Goal: Task Accomplishment & Management: Manage account settings

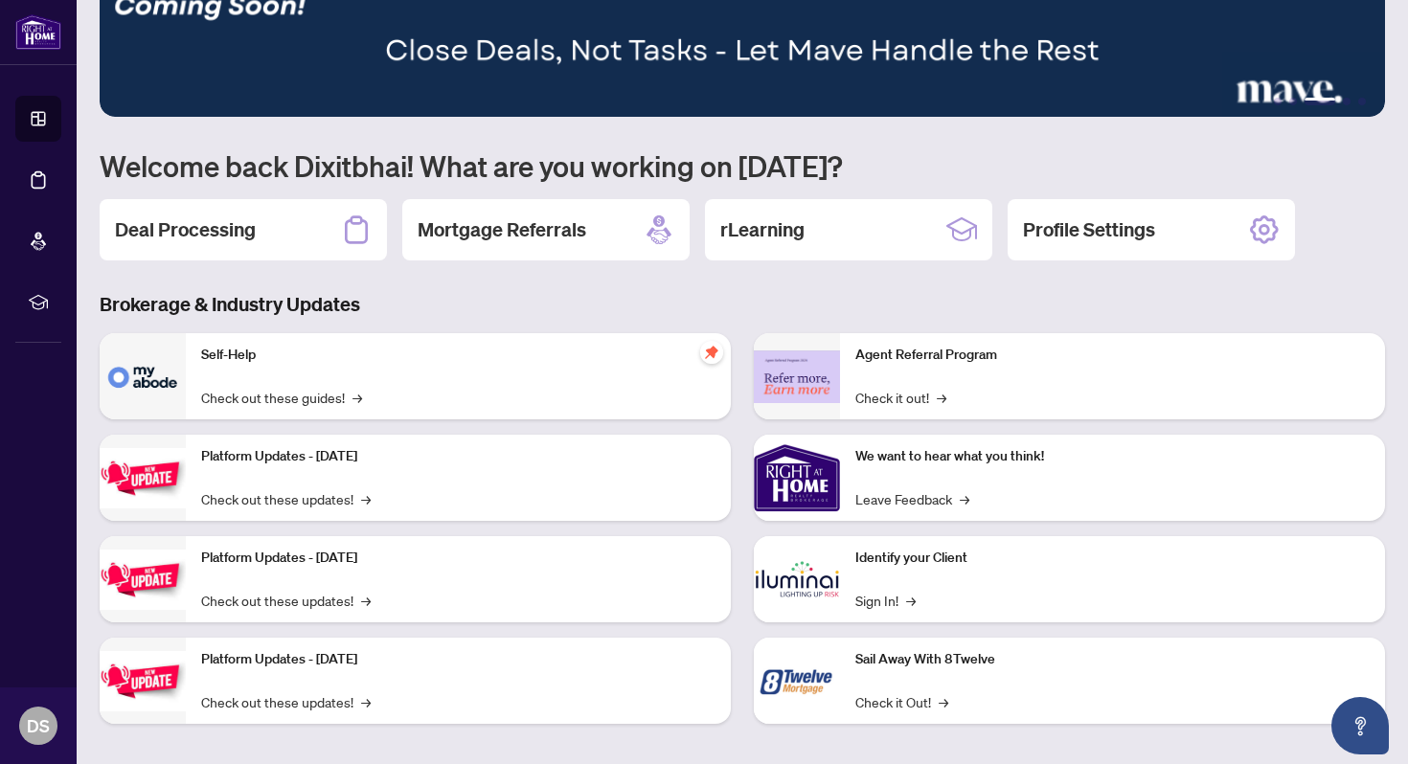
scroll to position [57, 0]
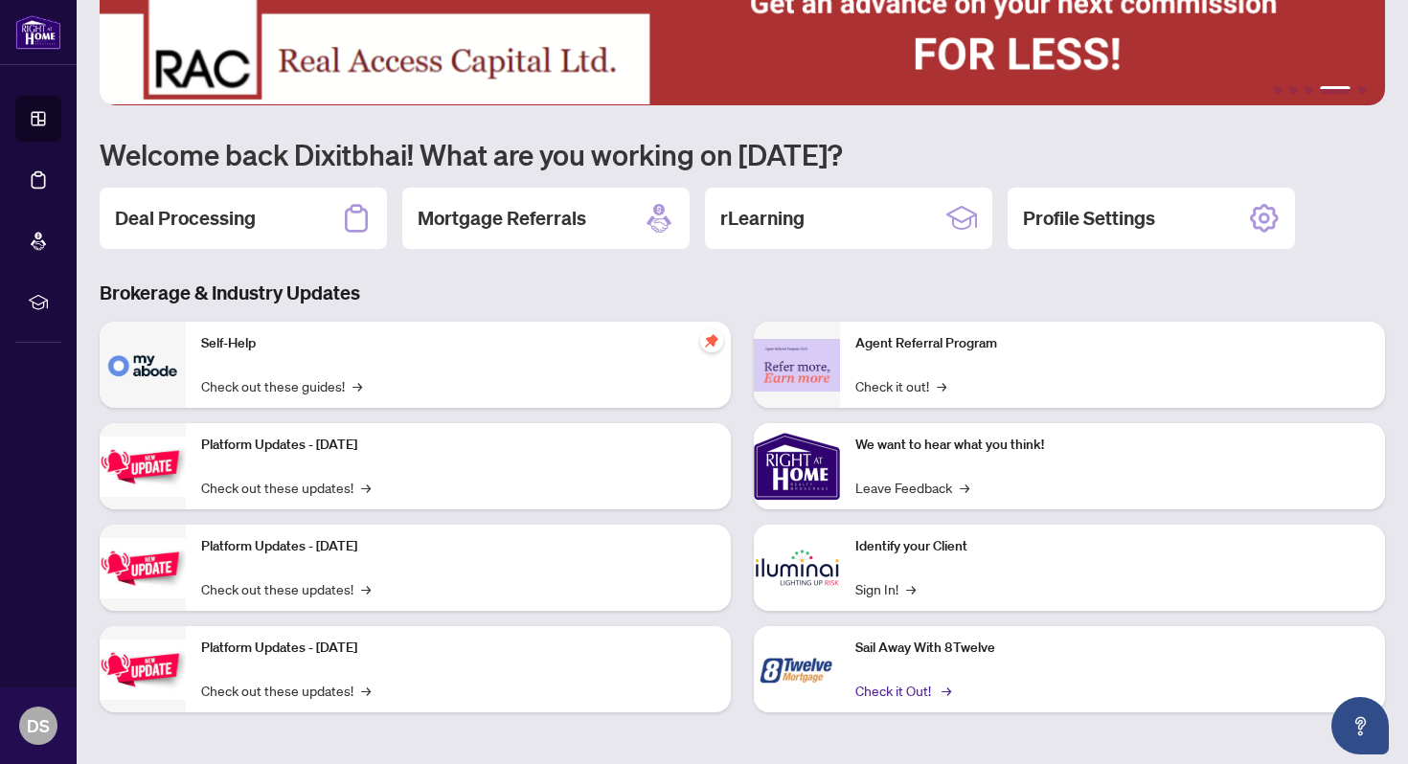
click at [896, 692] on link "Check it Out! →" at bounding box center [901, 690] width 93 height 21
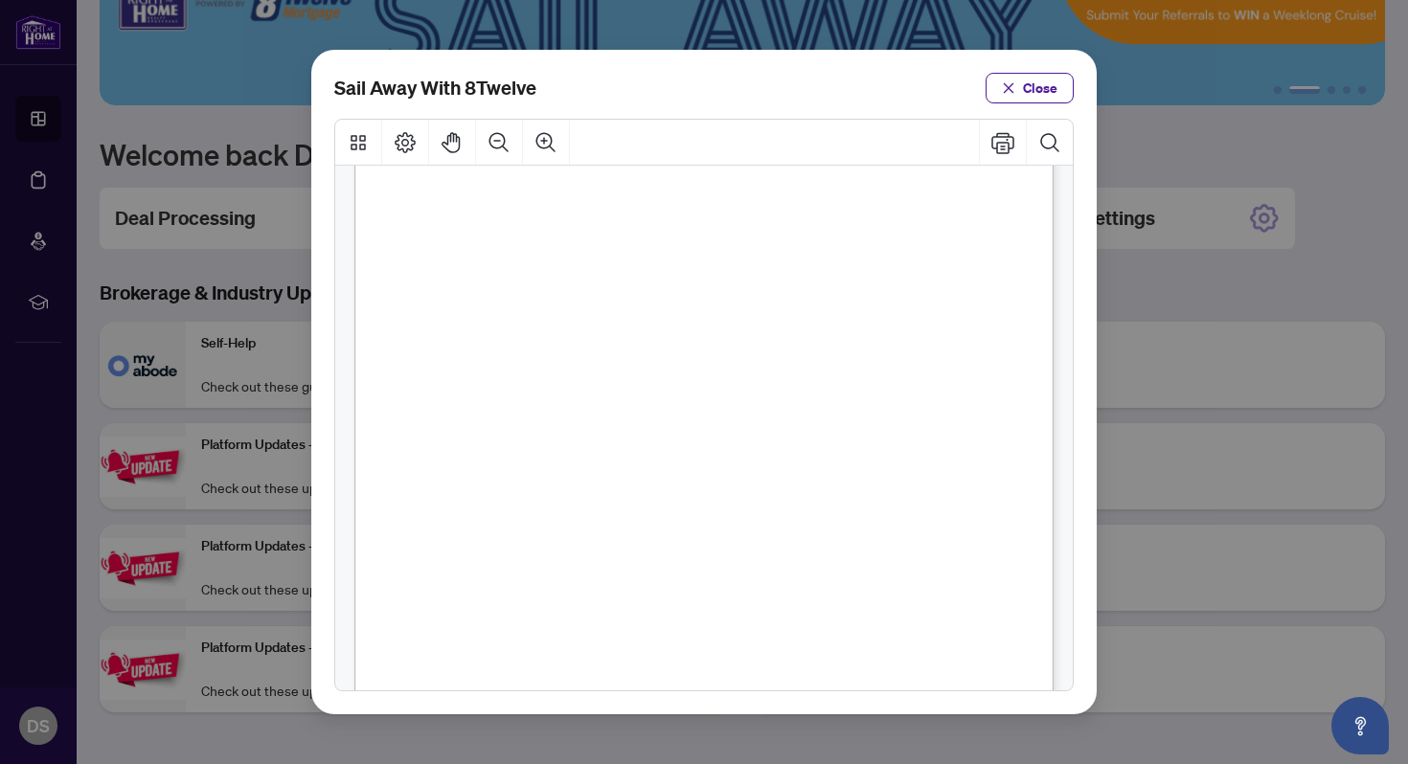
scroll to position [0, 0]
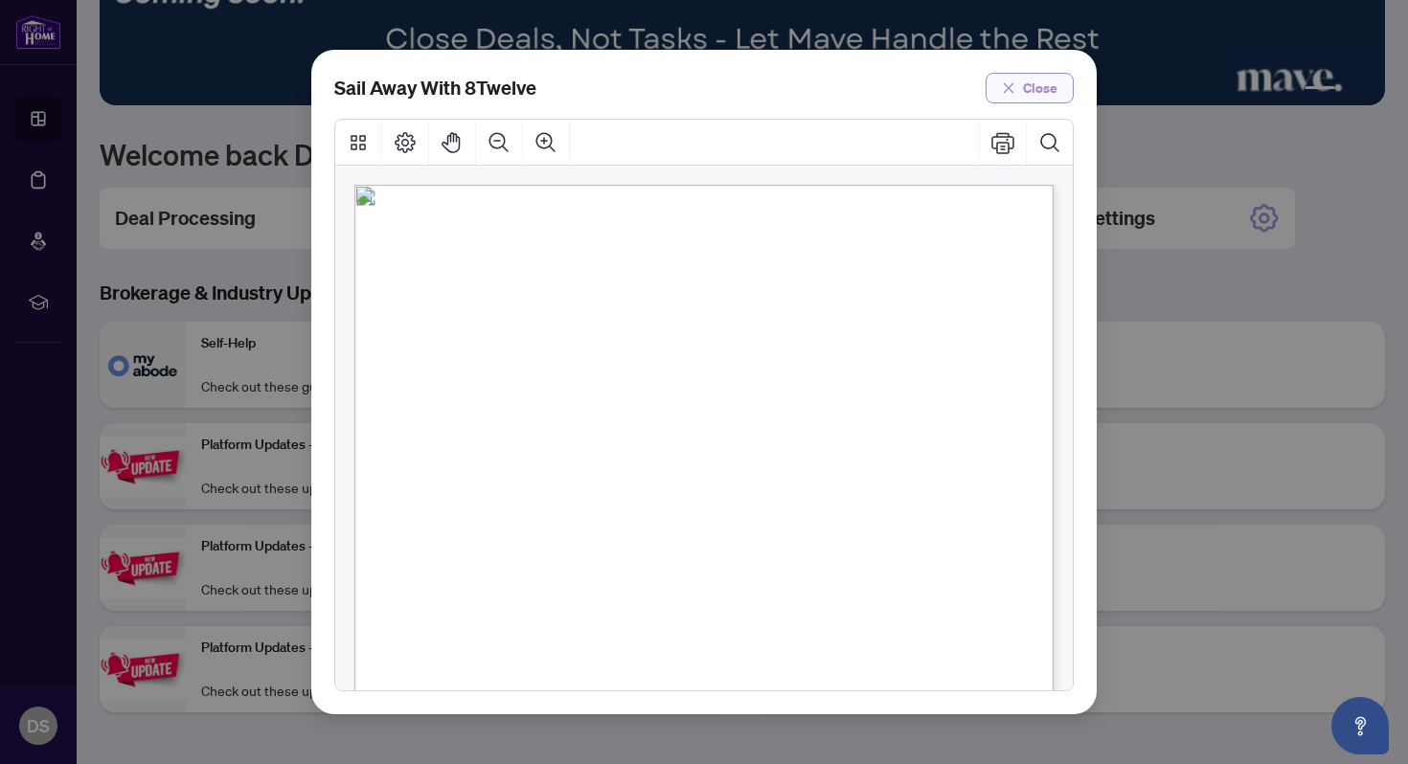
click at [1032, 81] on span "Close" at bounding box center [1040, 88] width 34 height 31
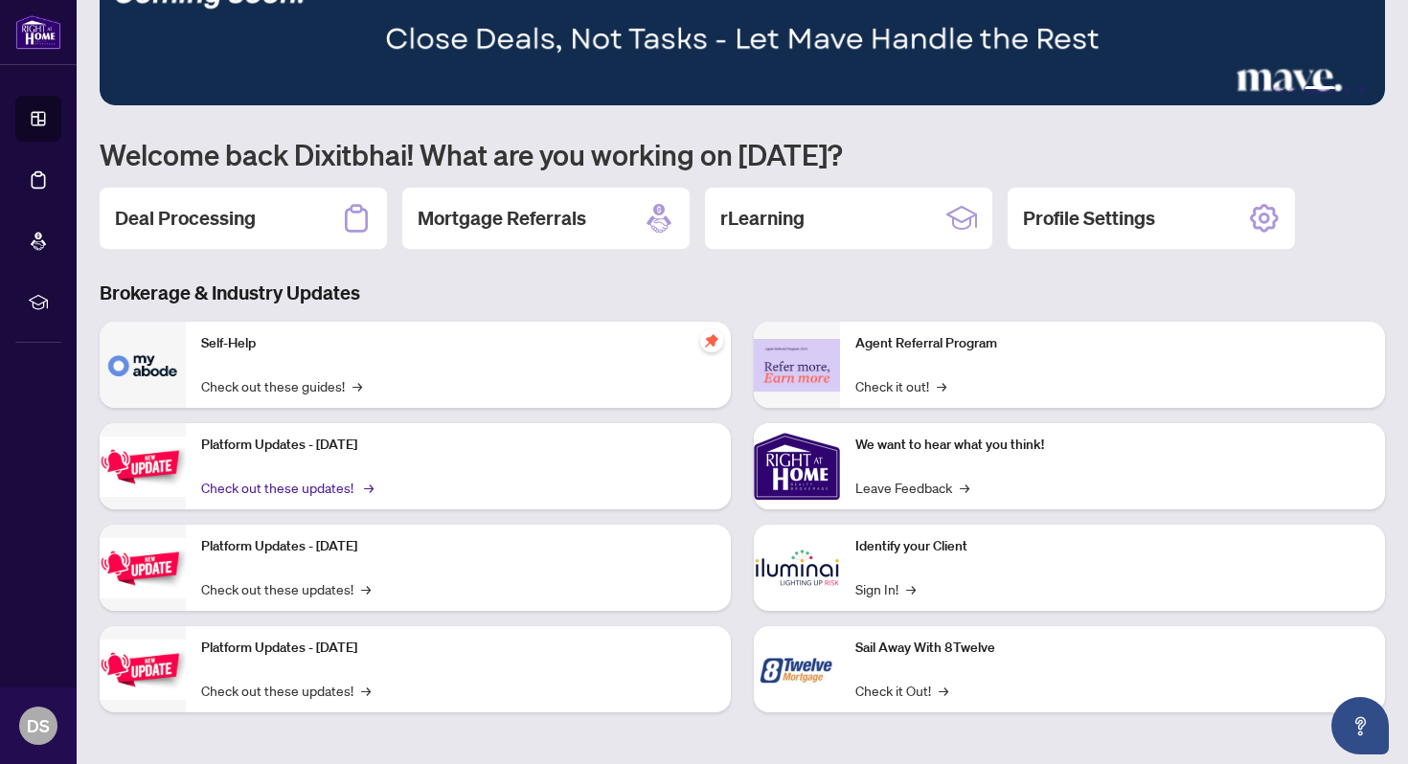
click at [275, 487] on link "Check out these updates! →" at bounding box center [286, 487] width 170 height 21
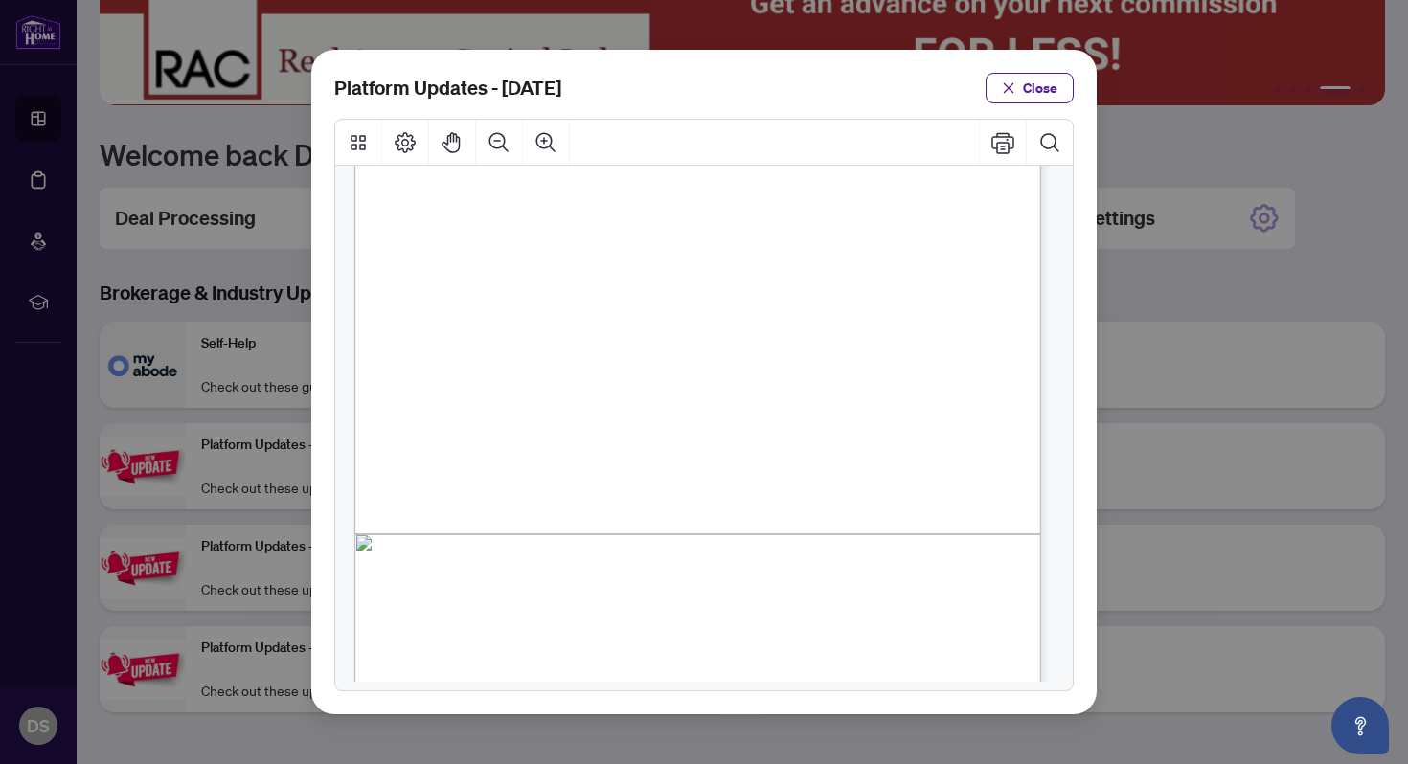
scroll to position [411, 0]
click at [1054, 86] on span "Close" at bounding box center [1040, 88] width 34 height 31
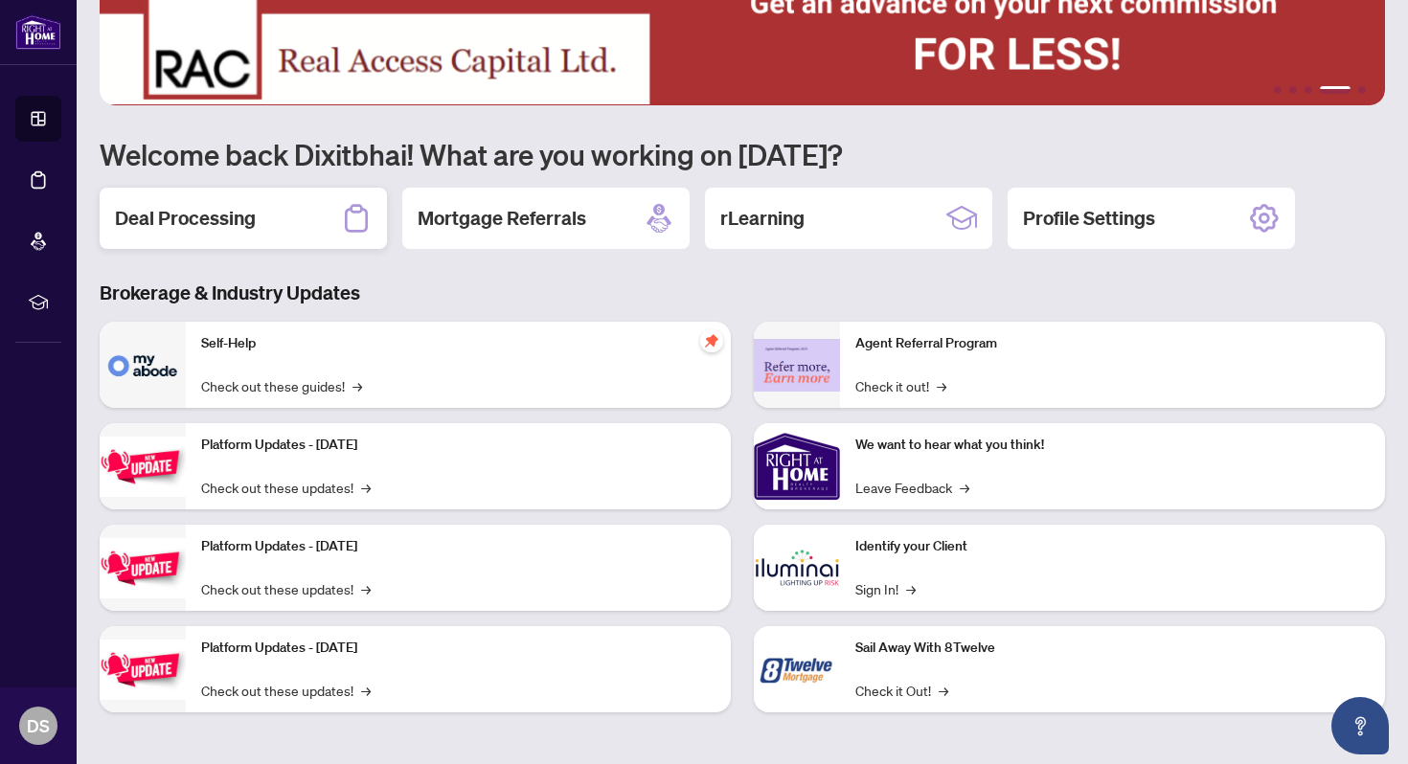
click at [273, 203] on div "Deal Processing" at bounding box center [243, 218] width 287 height 61
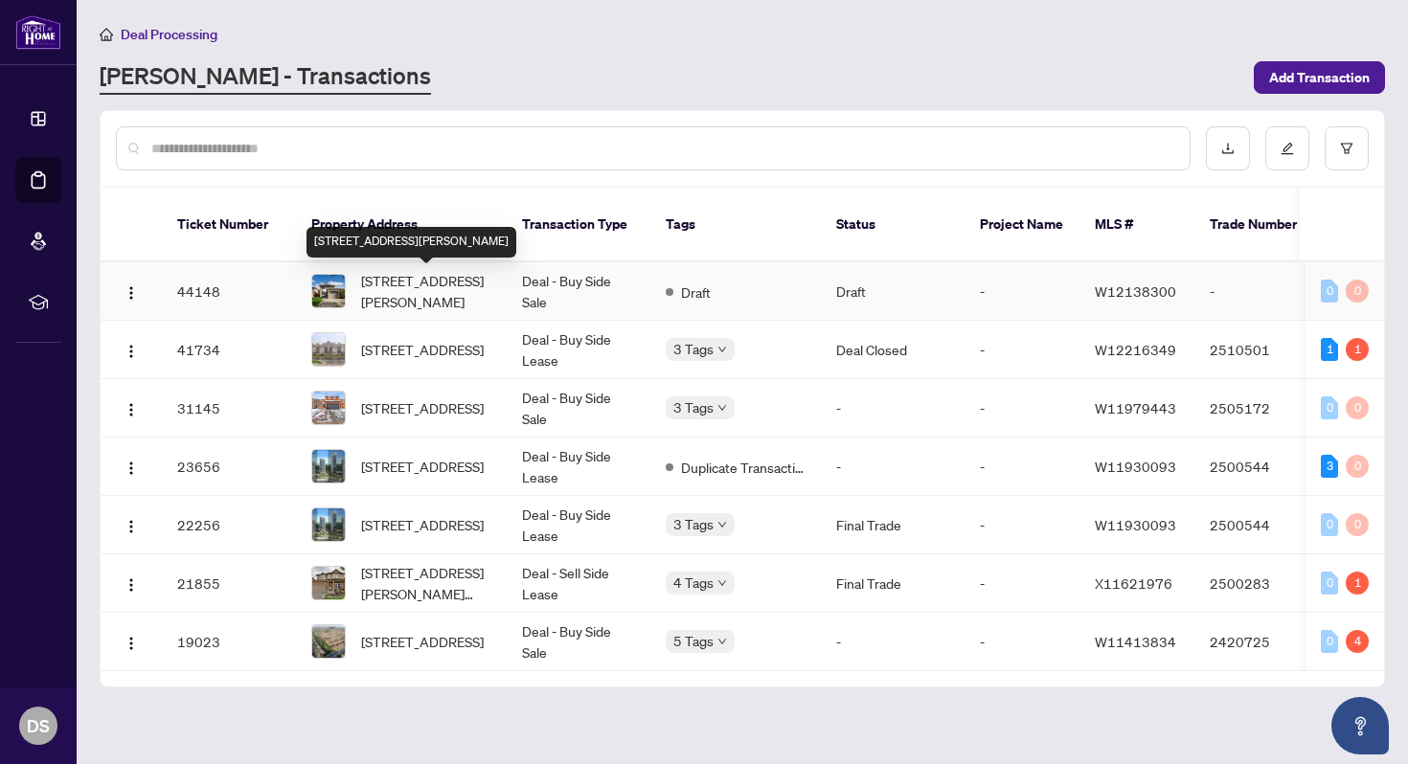
click at [424, 288] on span "[STREET_ADDRESS][PERSON_NAME]" at bounding box center [426, 291] width 130 height 42
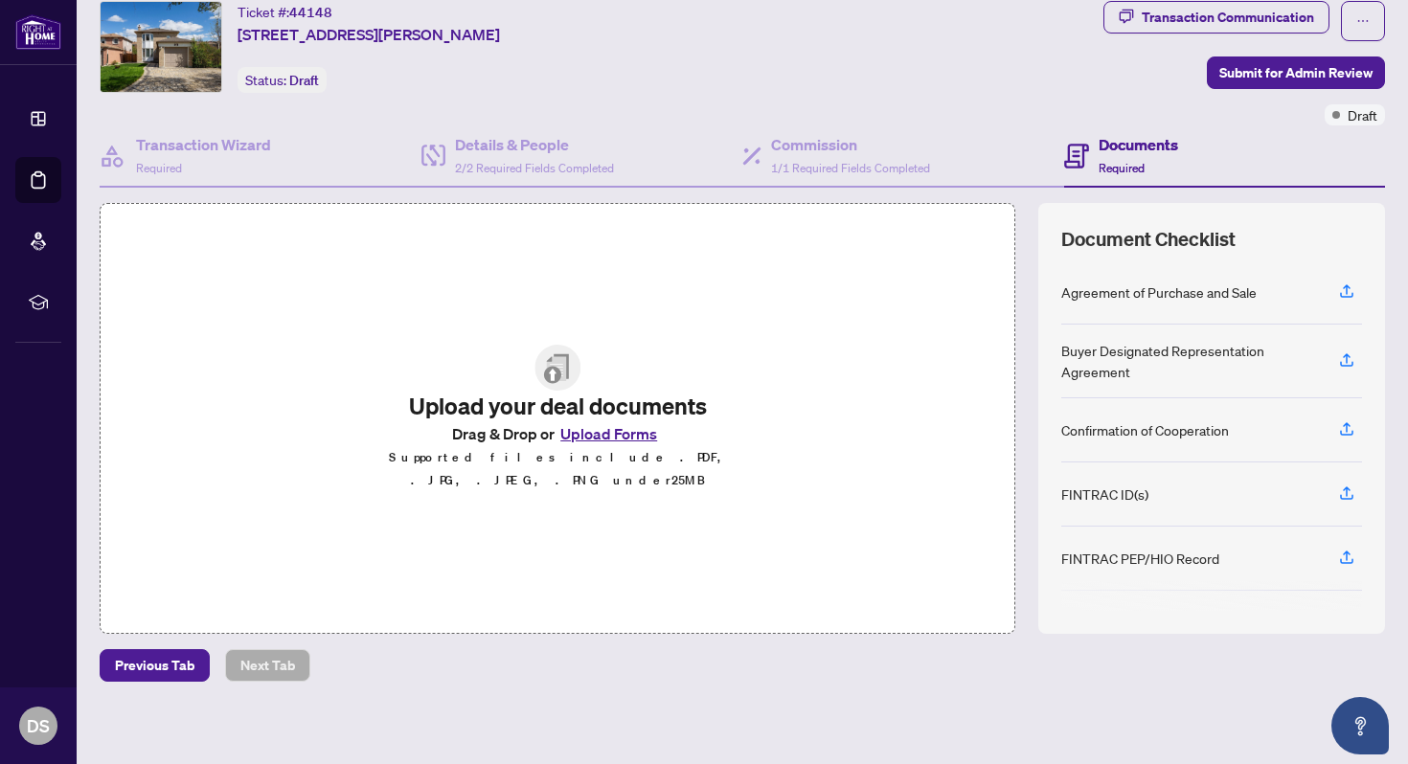
scroll to position [65, 0]
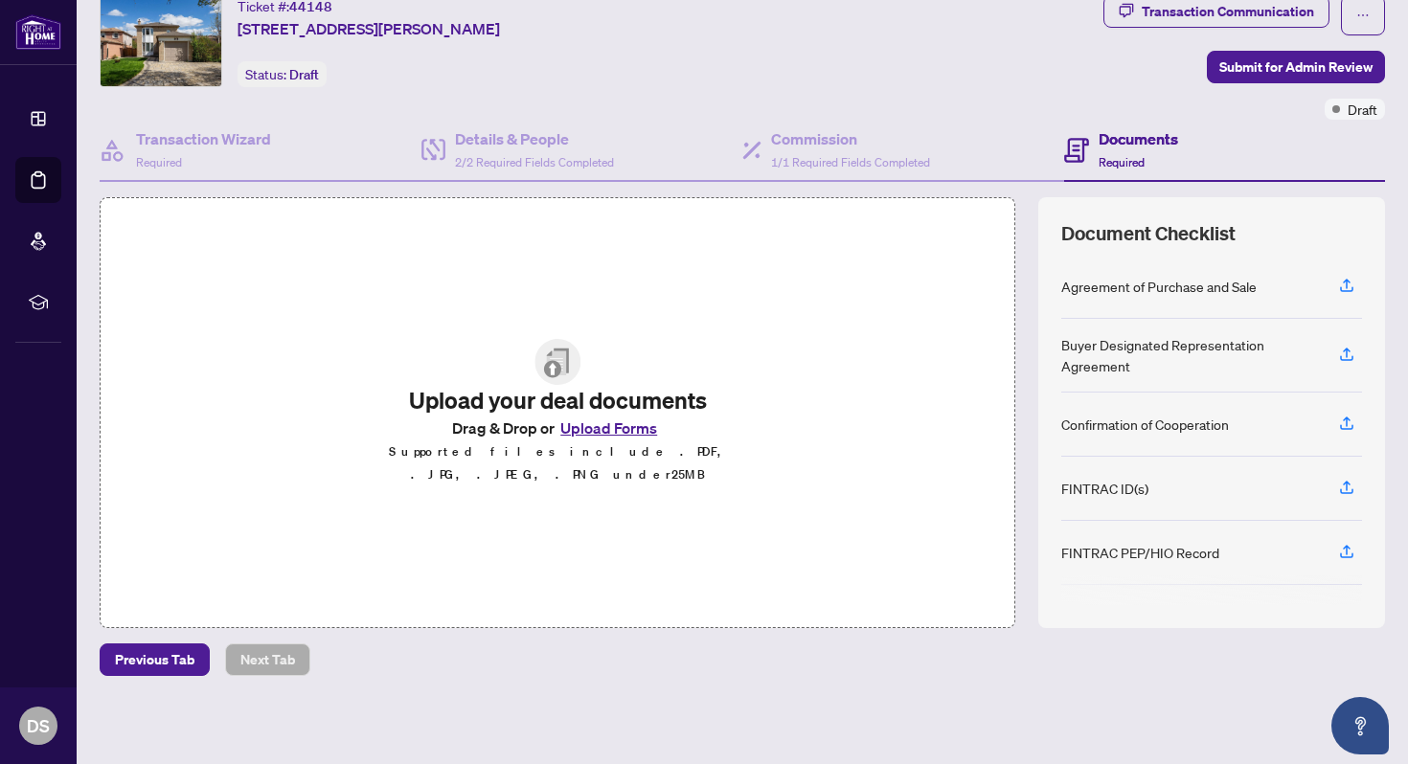
click at [635, 435] on button "Upload Forms" at bounding box center [609, 428] width 108 height 25
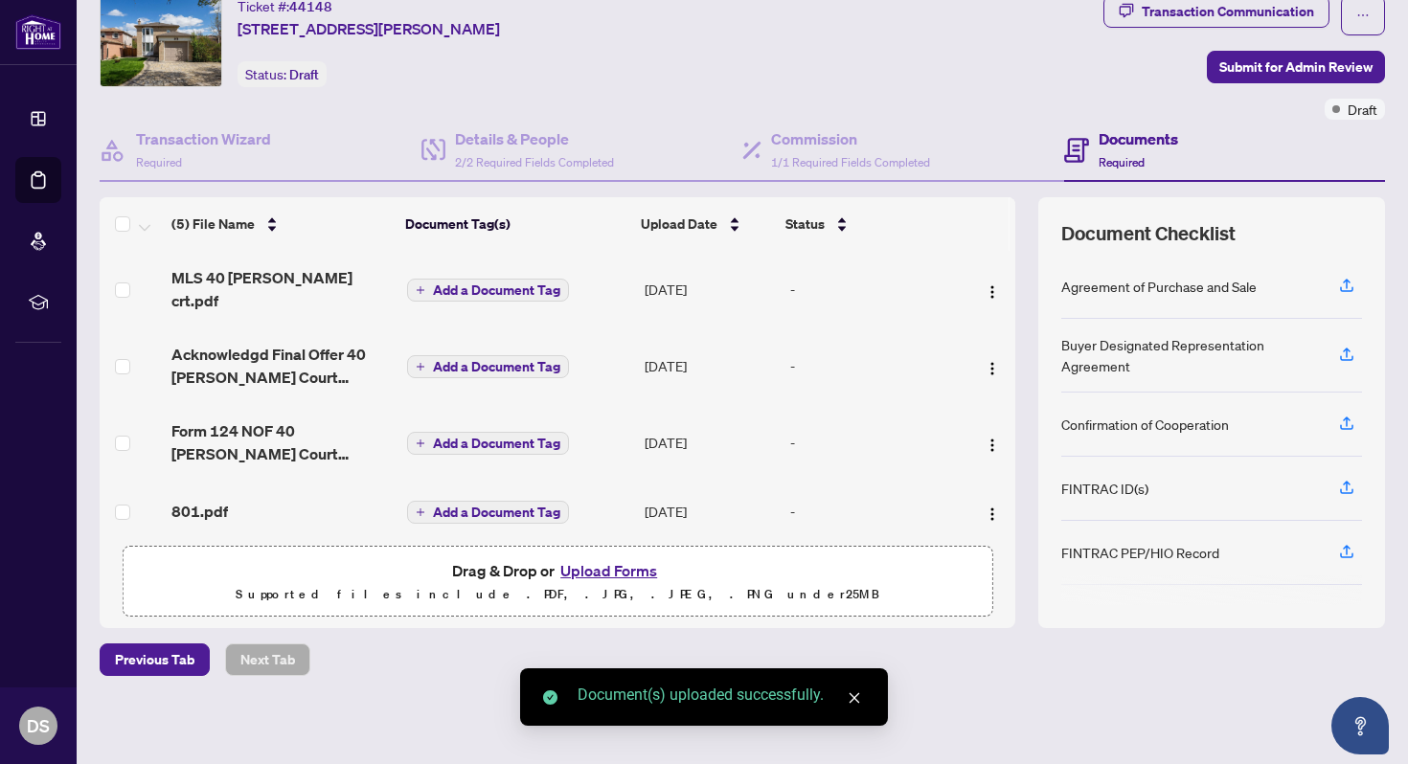
scroll to position [58, 0]
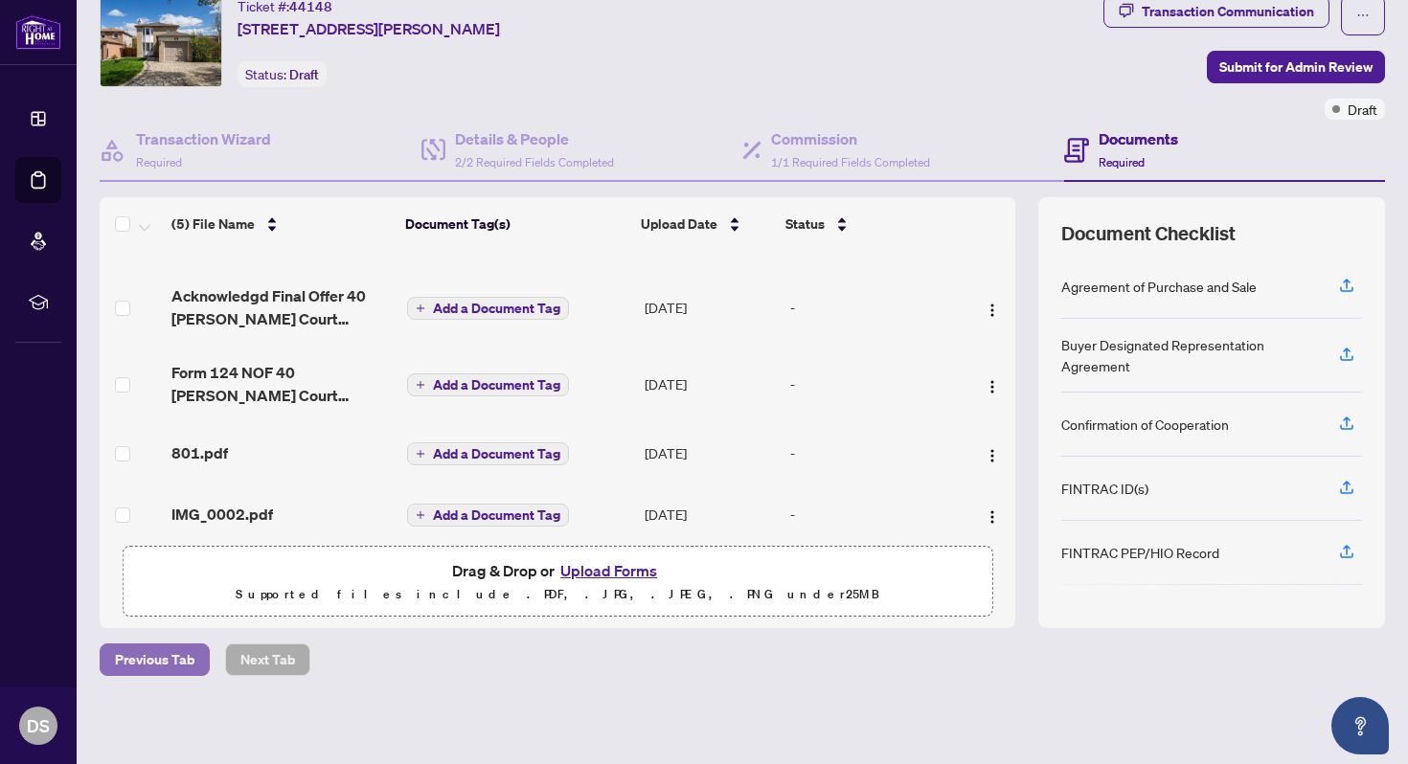
click at [148, 671] on span "Previous Tab" at bounding box center [155, 660] width 80 height 31
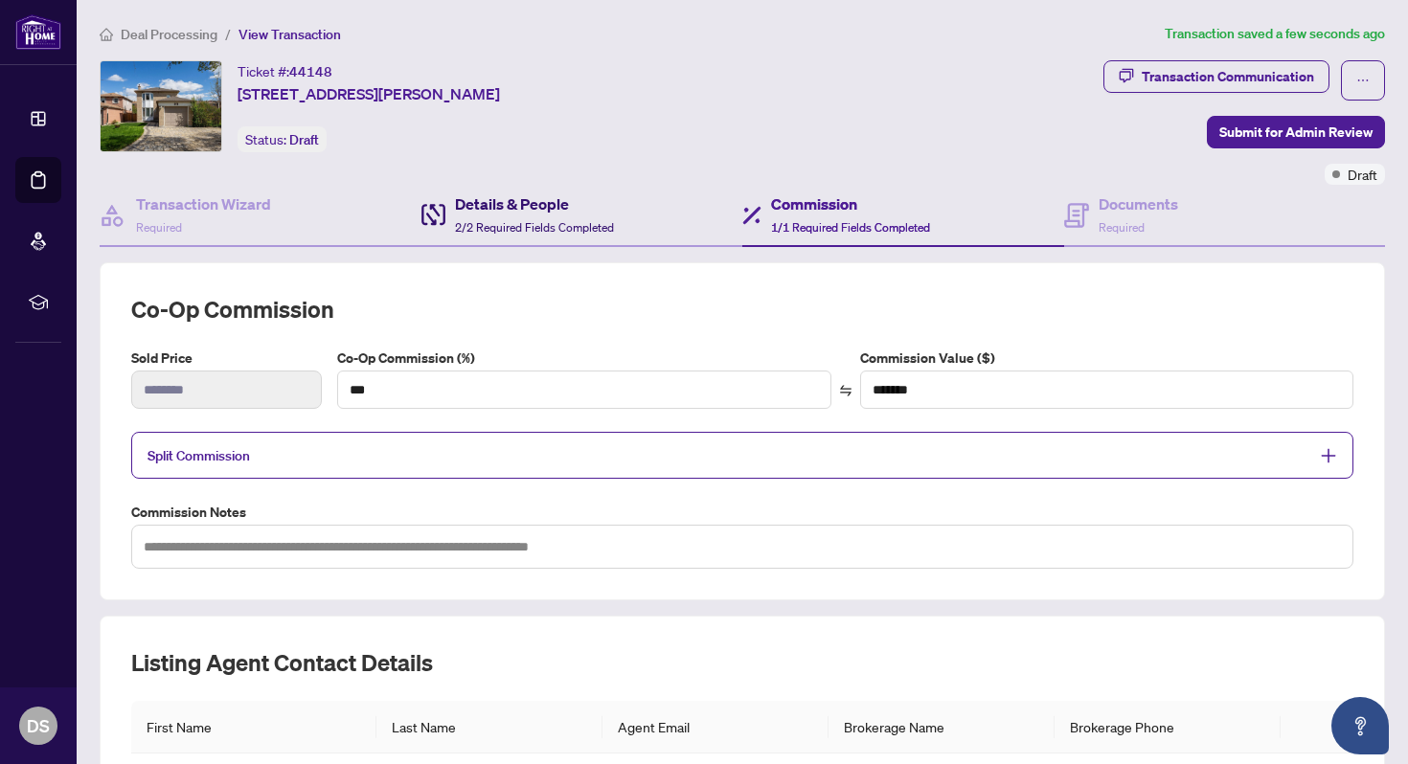
click at [525, 196] on h4 "Details & People" at bounding box center [534, 204] width 159 height 23
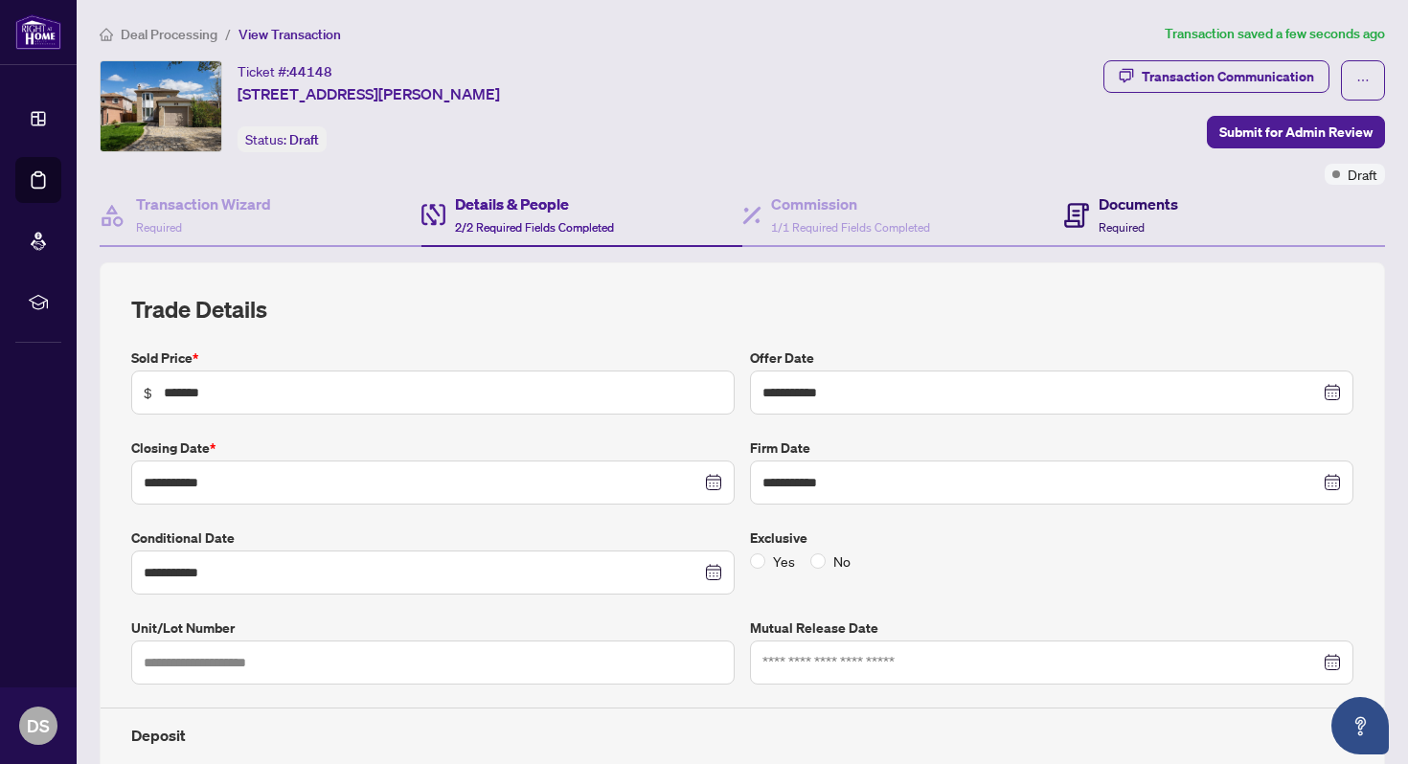
click at [1104, 229] on span "Required" at bounding box center [1122, 227] width 46 height 14
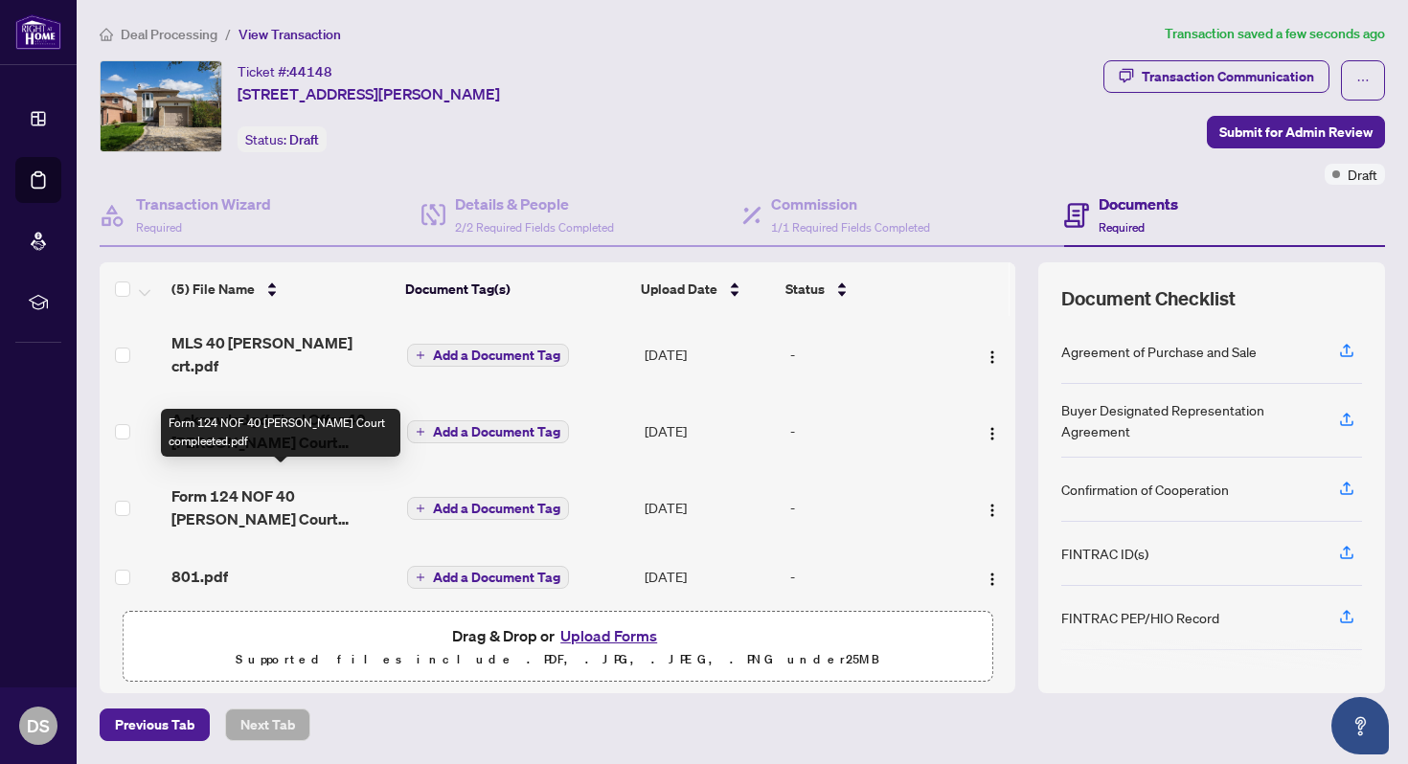
click at [265, 494] on span "Form 124 NOF 40 [PERSON_NAME] Court compleeted.pdf" at bounding box center [281, 508] width 220 height 46
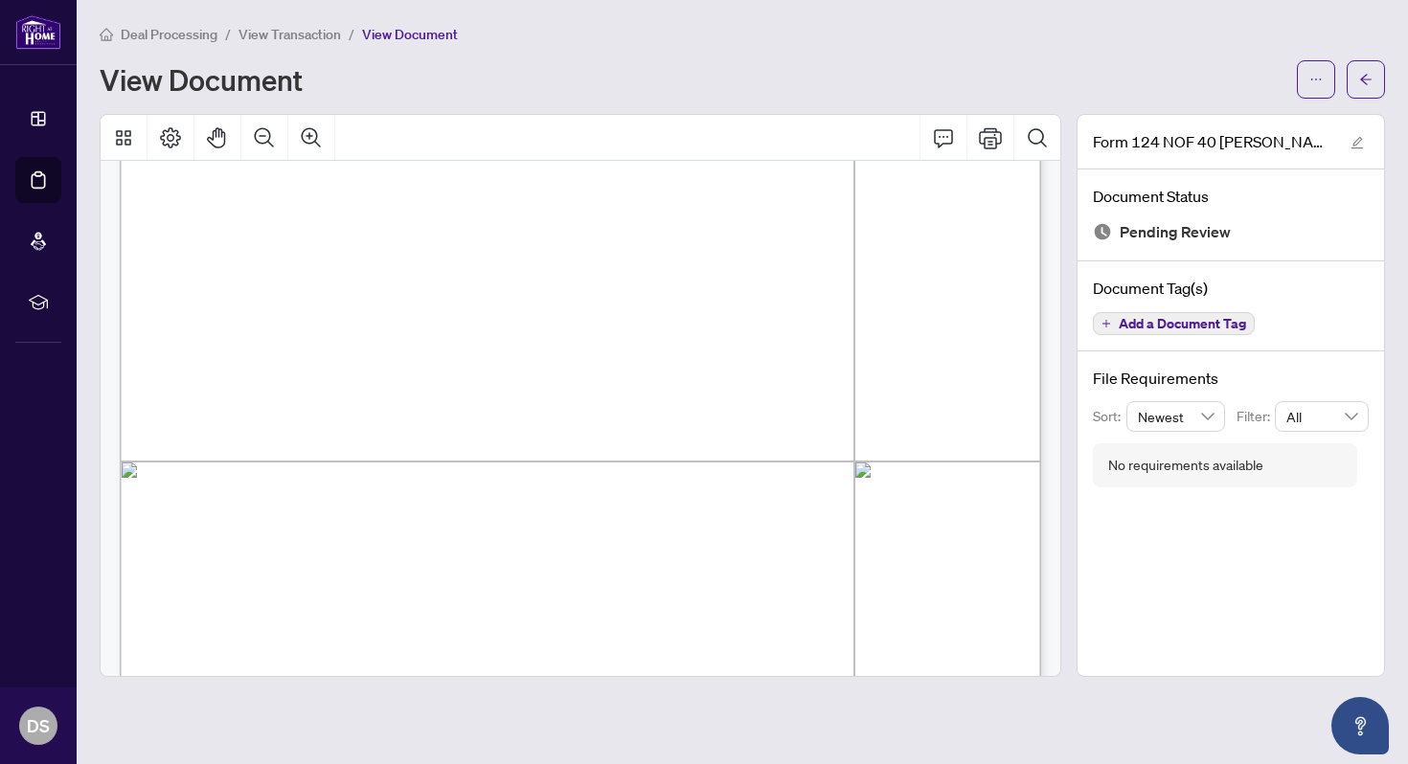
scroll to position [716, 0]
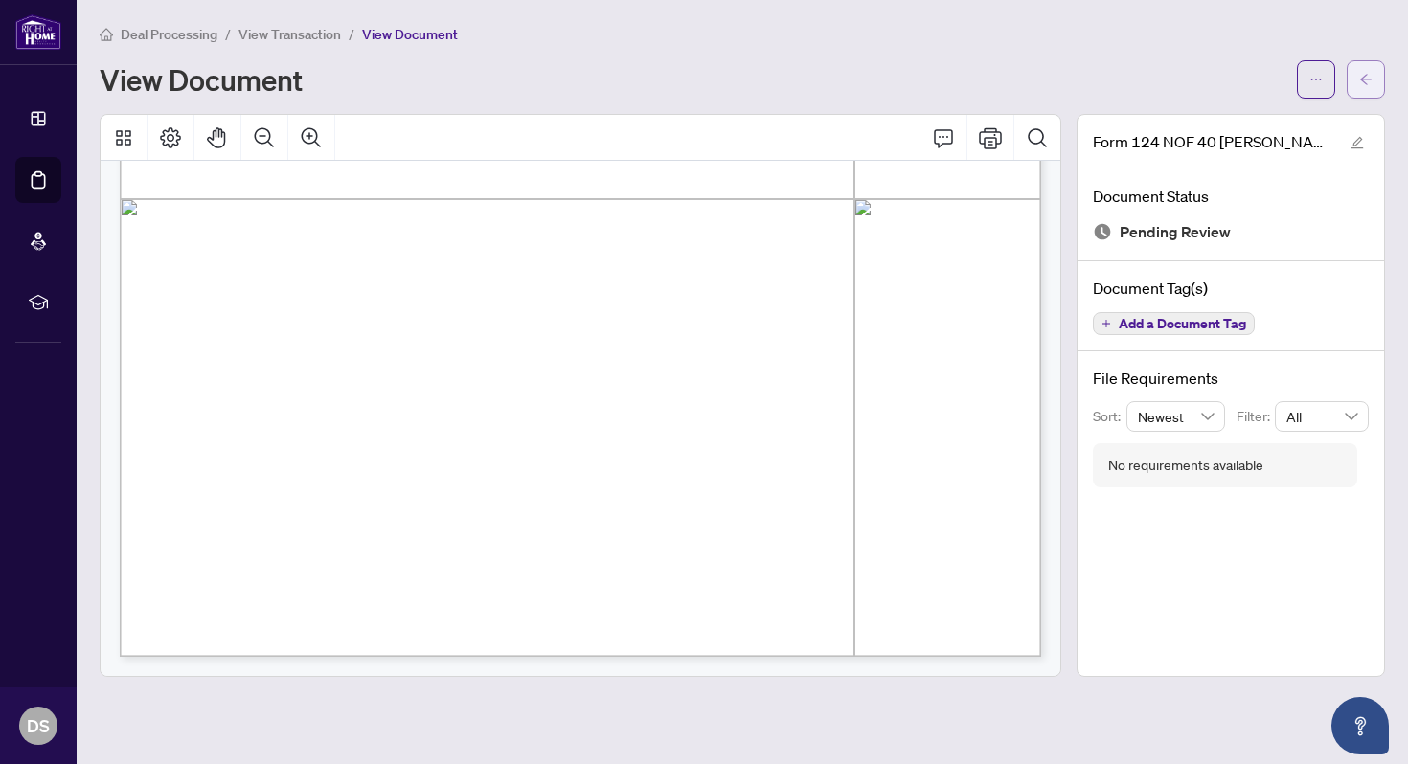
click at [1380, 83] on button "button" at bounding box center [1366, 79] width 38 height 38
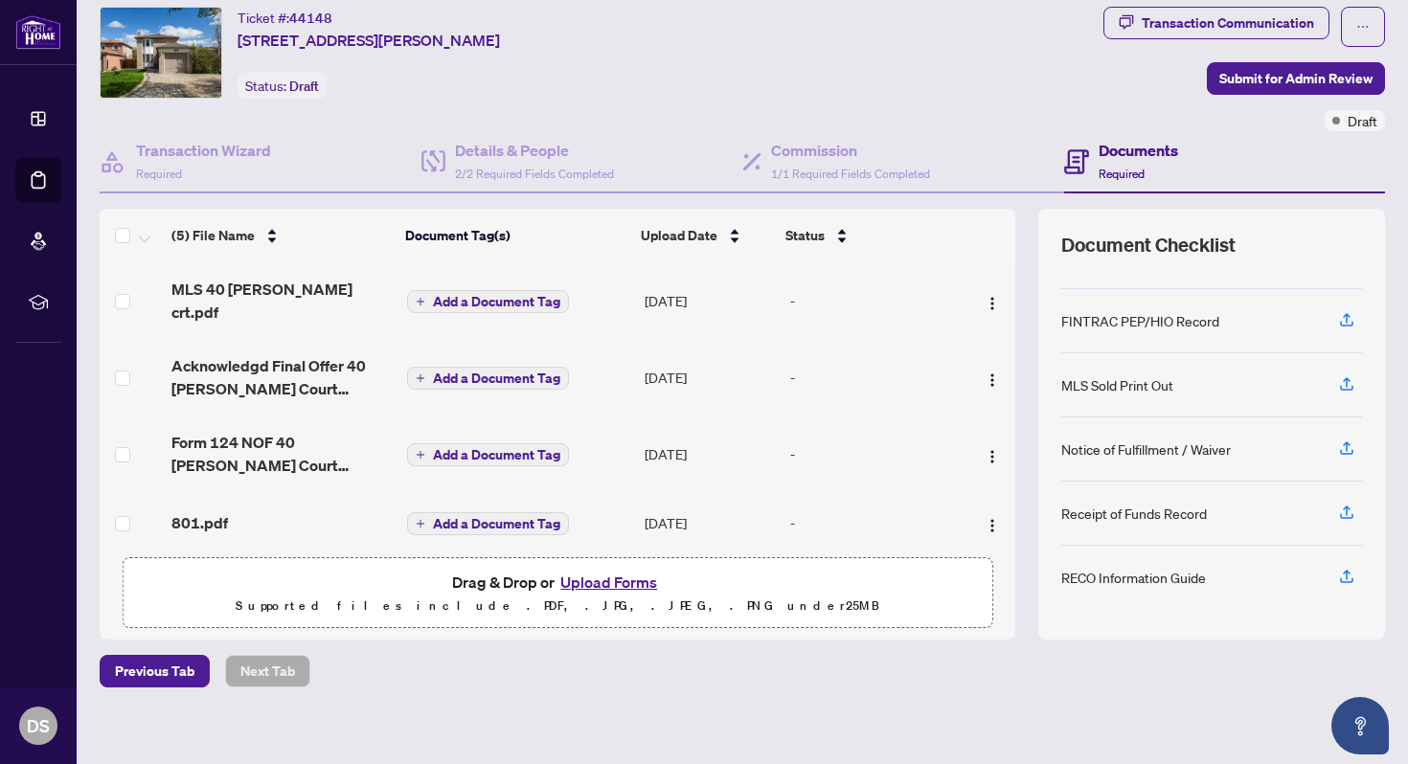
scroll to position [65, 0]
